Goal: Ask a question: Seek information or help from site administrators or community

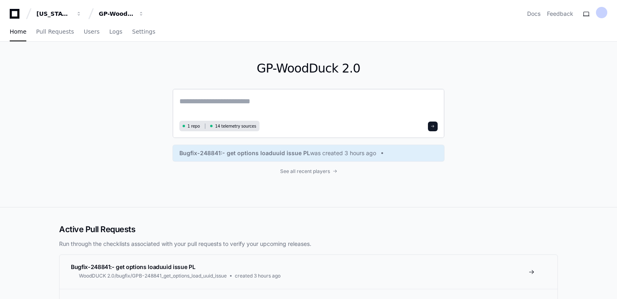
click at [196, 107] on textarea at bounding box center [308, 107] width 258 height 23
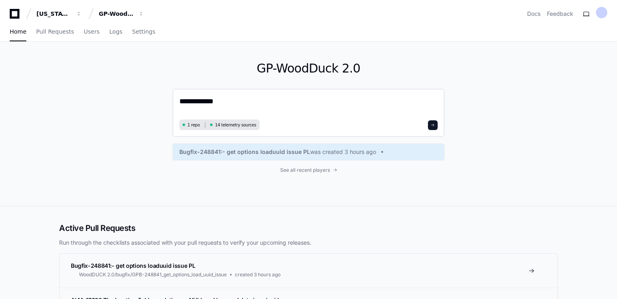
paste textarea "**********"
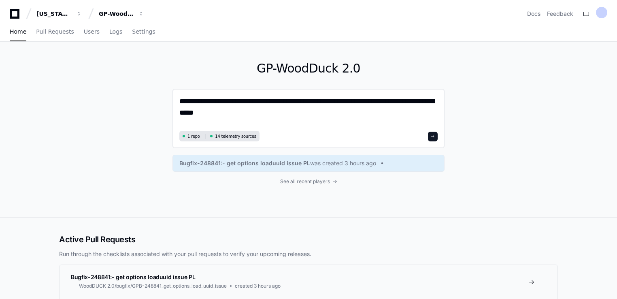
type textarea "**********"
click at [430, 137] on button at bounding box center [433, 137] width 10 height 10
click at [435, 135] on span at bounding box center [433, 137] width 4 height 4
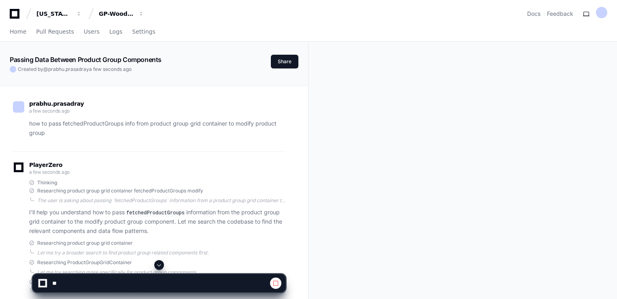
click at [107, 133] on p "how to pass fetchedProductGroups info from product group grid container to modi…" at bounding box center [157, 128] width 256 height 19
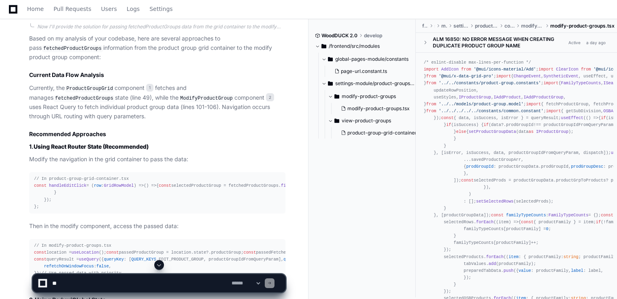
scroll to position [602, 0]
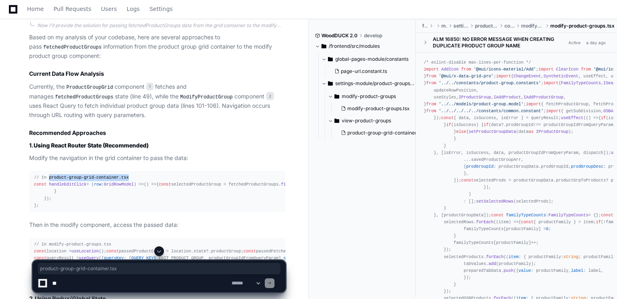
drag, startPoint x: 47, startPoint y: 176, endPoint x: 122, endPoint y: 179, distance: 74.6
click at [122, 179] on div "// In product-group-grid-container.tsx const handleEditClick = ( row : GridRowM…" at bounding box center [157, 191] width 247 height 35
copy span "product-group-grid-container.tsx"
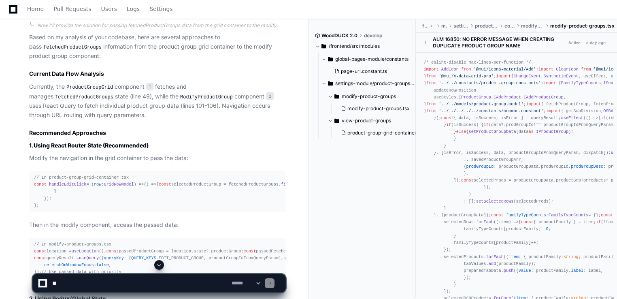
click at [68, 184] on span "handleEditClick" at bounding box center [67, 184] width 37 height 5
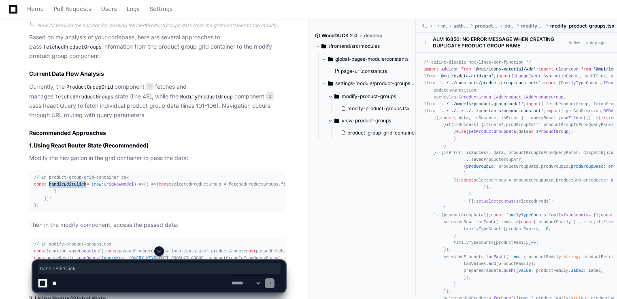
click at [68, 184] on span "handleEditClick" at bounding box center [67, 184] width 37 height 5
copy span "handleEditClick"
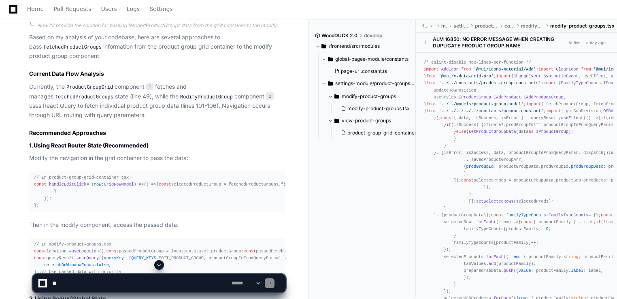
click at [191, 206] on div "// In product-group-grid-container.tsx const handleEditClick = ( row : GridRowM…" at bounding box center [157, 191] width 247 height 35
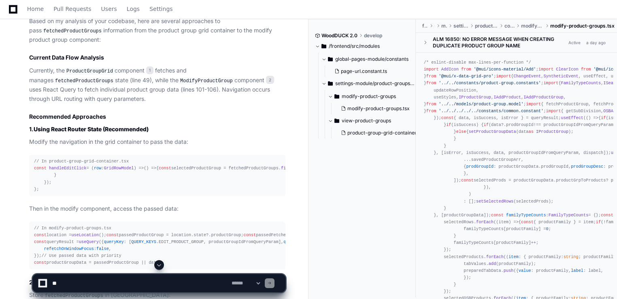
scroll to position [651, 0]
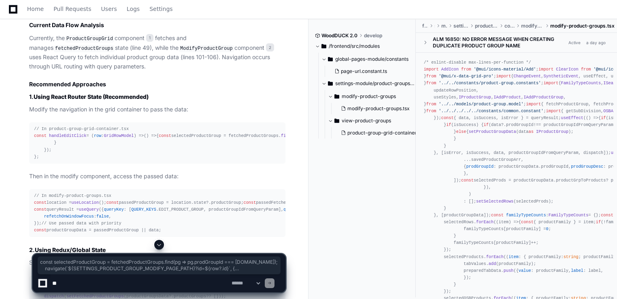
drag, startPoint x: 41, startPoint y: 140, endPoint x: 75, endPoint y: 182, distance: 53.8
click at [75, 160] on div "// In product-group-grid-container.tsx const handleEditClick = ( row : GridRowM…" at bounding box center [157, 143] width 247 height 35
copy div "const selectedProductGroup = fetchedProductGroups. find ( pg => pg. prodGroupId…"
click at [190, 160] on div "// In product-group-grid-container.tsx const handleEditClick = ( row : GridRowM…" at bounding box center [157, 143] width 247 height 35
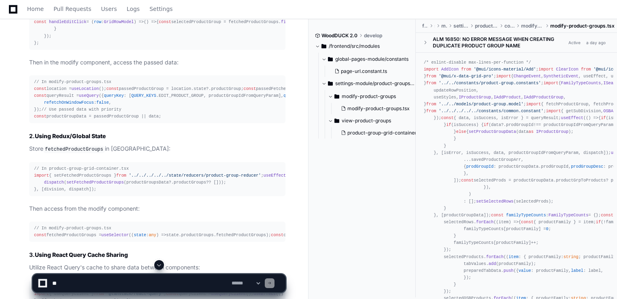
scroll to position [765, 0]
click at [183, 120] on div "// In modify-product-groups.tsx const location = useLocation (); const passedPr…" at bounding box center [157, 100] width 247 height 42
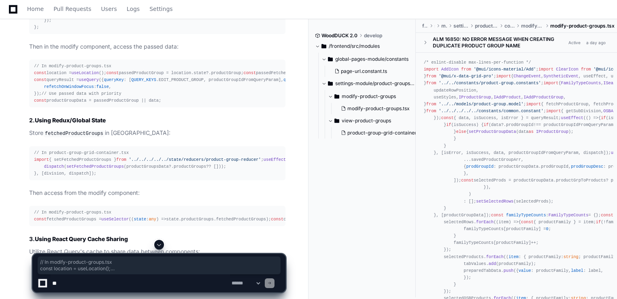
drag, startPoint x: 32, startPoint y: 96, endPoint x: 160, endPoint y: 195, distance: 161.4
click at [160, 108] on pre "// In modify-product-groups.tsx const location = useLocation (); const passedPr…" at bounding box center [157, 84] width 256 height 48
copy div "// In modify-product-groups.tsx const location = useLocation (); const passedPr…"
click at [217, 105] on div "// In modify-product-groups.tsx const location = useLocation (); const passedPr…" at bounding box center [157, 84] width 247 height 42
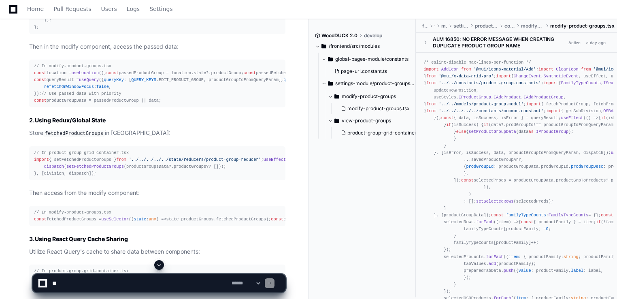
scroll to position [765, 0]
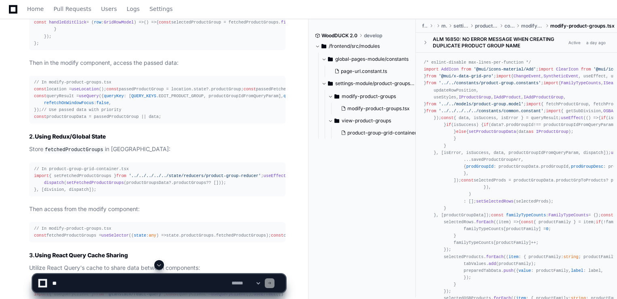
click at [227, 121] on div "// In modify-product-groups.tsx const location = useLocation (); const passedPr…" at bounding box center [157, 100] width 247 height 42
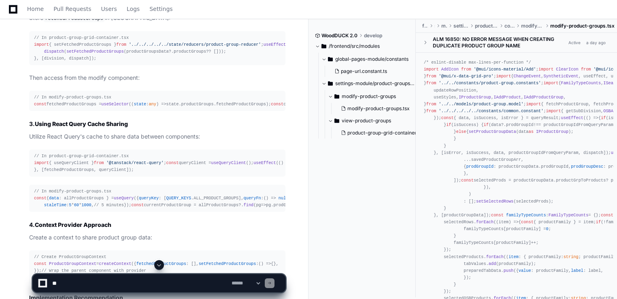
scroll to position [894, 0]
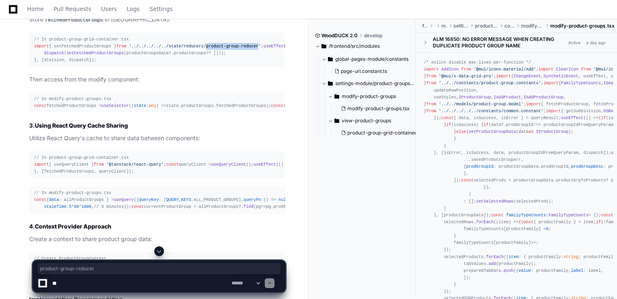
drag, startPoint x: 196, startPoint y: 141, endPoint x: 244, endPoint y: 145, distance: 47.5
click at [244, 64] on div "// In product-group-grid-container.tsx import { setFetchedProductGroups } from …" at bounding box center [157, 50] width 247 height 28
copy span "product-group-reducer"
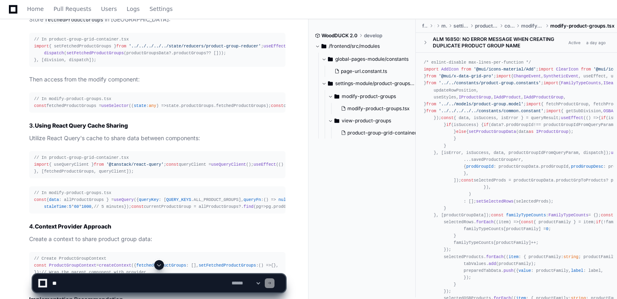
click at [175, 184] on article "Based on my analysis of your codebase, here are several approaches to pass fetc…" at bounding box center [157, 65] width 256 height 649
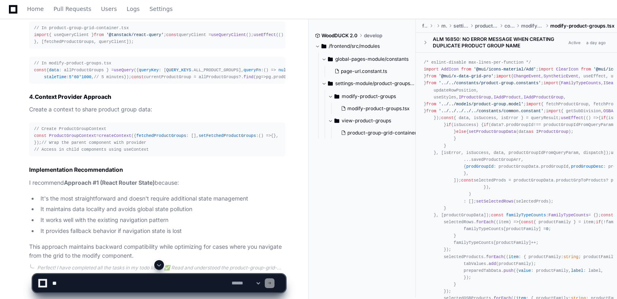
scroll to position [1040, 0]
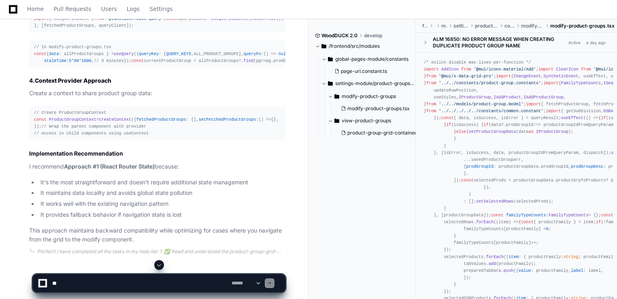
click at [183, 64] on div "// In modify-product-groups.tsx const { data : allProductGroups } = useQuery ({…" at bounding box center [157, 54] width 247 height 21
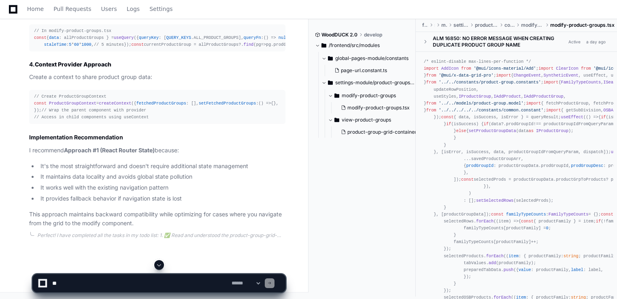
scroll to position [1089, 0]
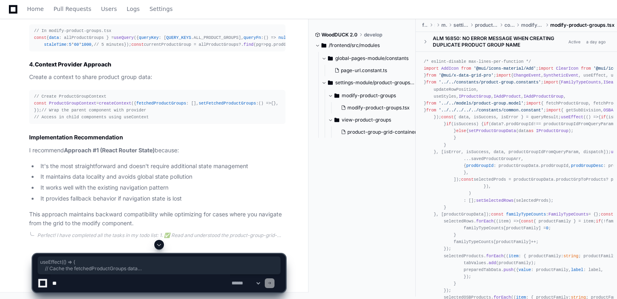
drag, startPoint x: 130, startPoint y: 144, endPoint x: 32, endPoint y: 121, distance: 100.3
click at [32, 16] on pre "// In product-group-grid-container.tsx import { useQueryClient } from '@tanstac…" at bounding box center [157, 2] width 256 height 27
copy div "useEffect ( () => { // Cache the fetchedProductGroups data queryClient. setQuer…"
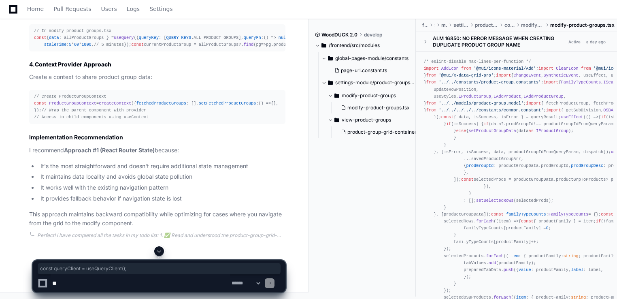
drag, startPoint x: 123, startPoint y: 105, endPoint x: 34, endPoint y: 107, distance: 89.6
click at [34, 16] on pre "// In product-group-grid-container.tsx import { useQueryClient } from '@tanstac…" at bounding box center [157, 2] width 256 height 27
copy div "const queryClient = useQueryClient ();"
click at [184, 48] on div "// In modify-product-groups.tsx const { data : allProductGroups } = useQuery ({…" at bounding box center [157, 38] width 247 height 21
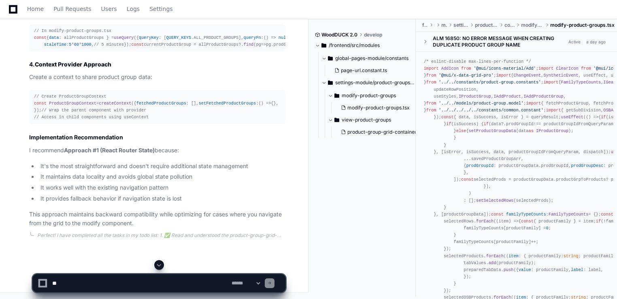
click at [184, 48] on div "// In modify-product-groups.tsx const { data : allProductGroups } = useQuery ({…" at bounding box center [157, 38] width 247 height 21
click at [83, 48] on div "// In modify-product-groups.tsx const { data : allProductGroups } = useQuery ({…" at bounding box center [157, 38] width 247 height 21
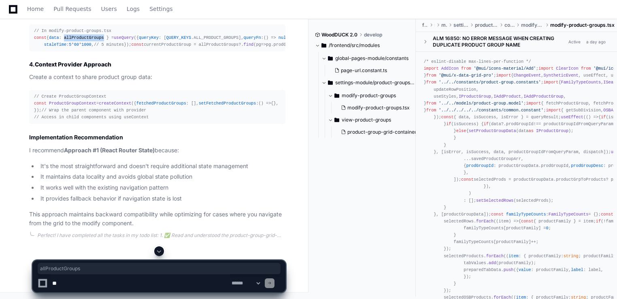
click at [83, 48] on div "// In modify-product-groups.tsx const { data : allProductGroups } = useQuery ({…" at bounding box center [157, 38] width 247 height 21
copy div "allProductGroups"
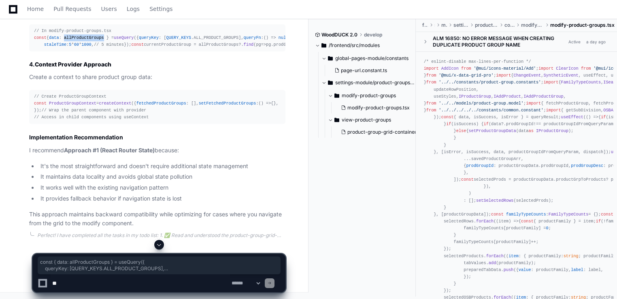
drag, startPoint x: 45, startPoint y: 152, endPoint x: 32, endPoint y: 120, distance: 33.5
click at [32, 51] on pre "// In modify-product-groups.tsx const { data : allProductGroups } = useQuery ({…" at bounding box center [157, 37] width 256 height 27
copy div "const { data : allProductGroups } = useQuery ({ queryKey : [ QUERY_KEYS . ALL_P…"
click at [68, 281] on textarea at bounding box center [140, 283] width 179 height 18
paste textarea "**********"
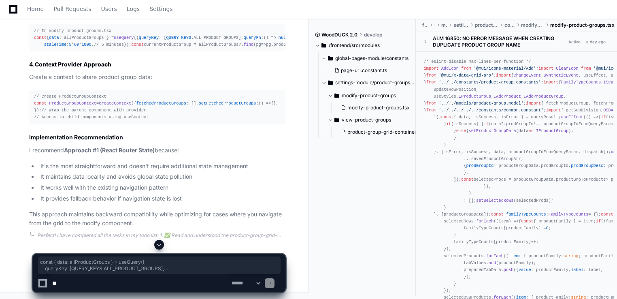
type textarea "**********"
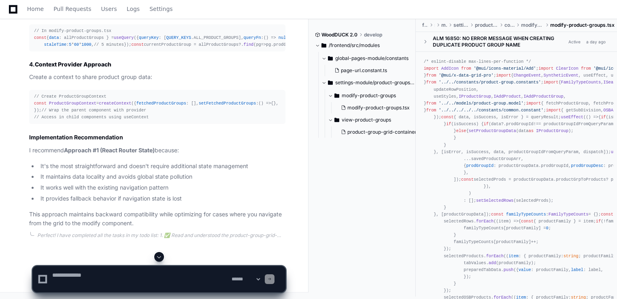
scroll to position [0, 0]
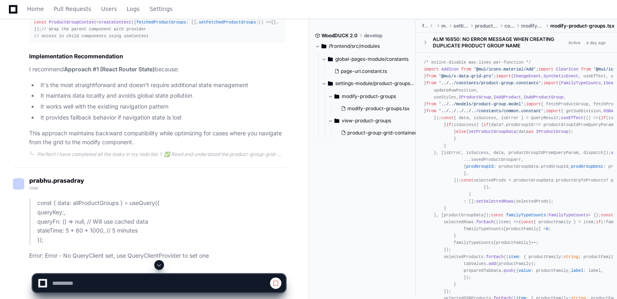
click at [161, 265] on span at bounding box center [159, 265] width 6 height 6
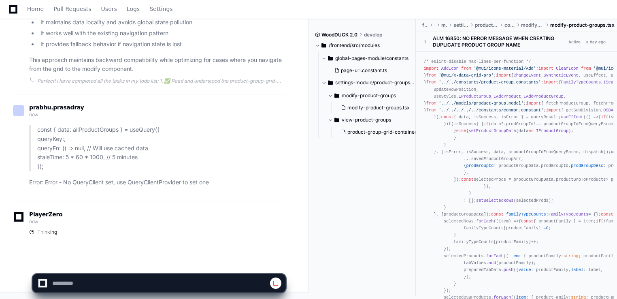
scroll to position [1437, 0]
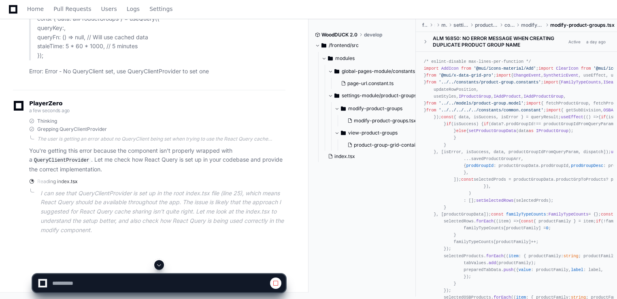
click at [210, 124] on div "Thinking" at bounding box center [157, 121] width 256 height 6
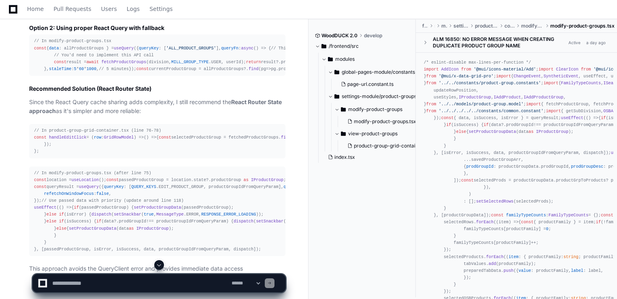
scroll to position [1726, 0]
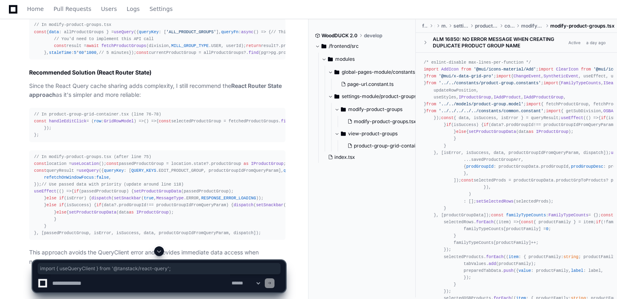
drag, startPoint x: 165, startPoint y: 122, endPoint x: 33, endPoint y: 120, distance: 132.1
copy div "import { useQueryClient } from '@tanstack/react-query' ;"
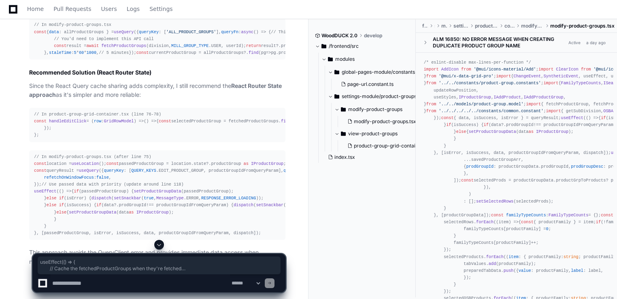
drag, startPoint x: 41, startPoint y: 160, endPoint x: 145, endPoint y: 197, distance: 110.3
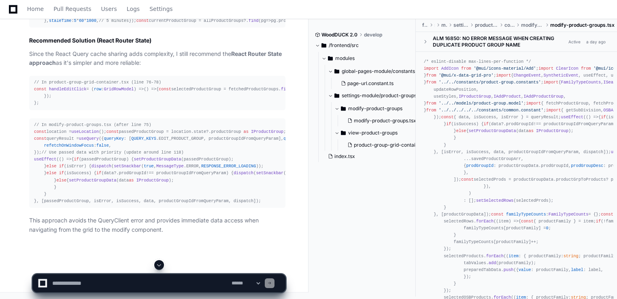
scroll to position [1905, 0]
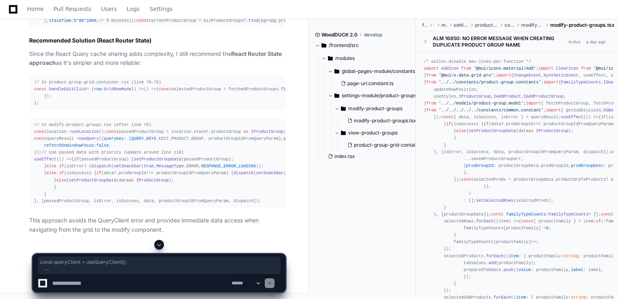
drag, startPoint x: 165, startPoint y: 220, endPoint x: 41, endPoint y: 88, distance: 181.1
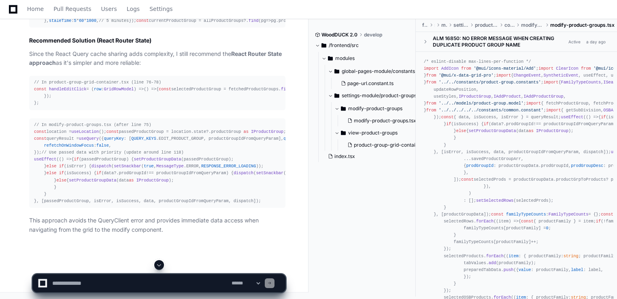
scroll to position [2051, 0]
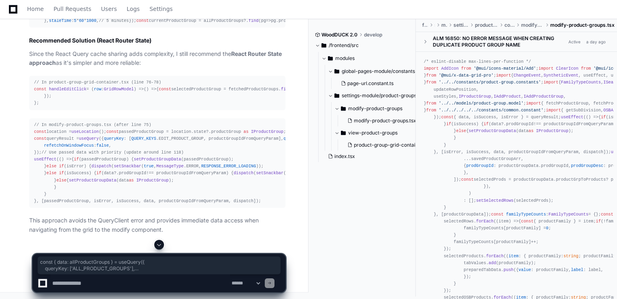
drag, startPoint x: 45, startPoint y: 197, endPoint x: 31, endPoint y: 137, distance: 60.7
click at [31, 28] on pre "// In modify-product-groups.tsx const { data : allProductGroups } = useQuery ({…" at bounding box center [157, 6] width 256 height 41
